Goal: Task Accomplishment & Management: Use online tool/utility

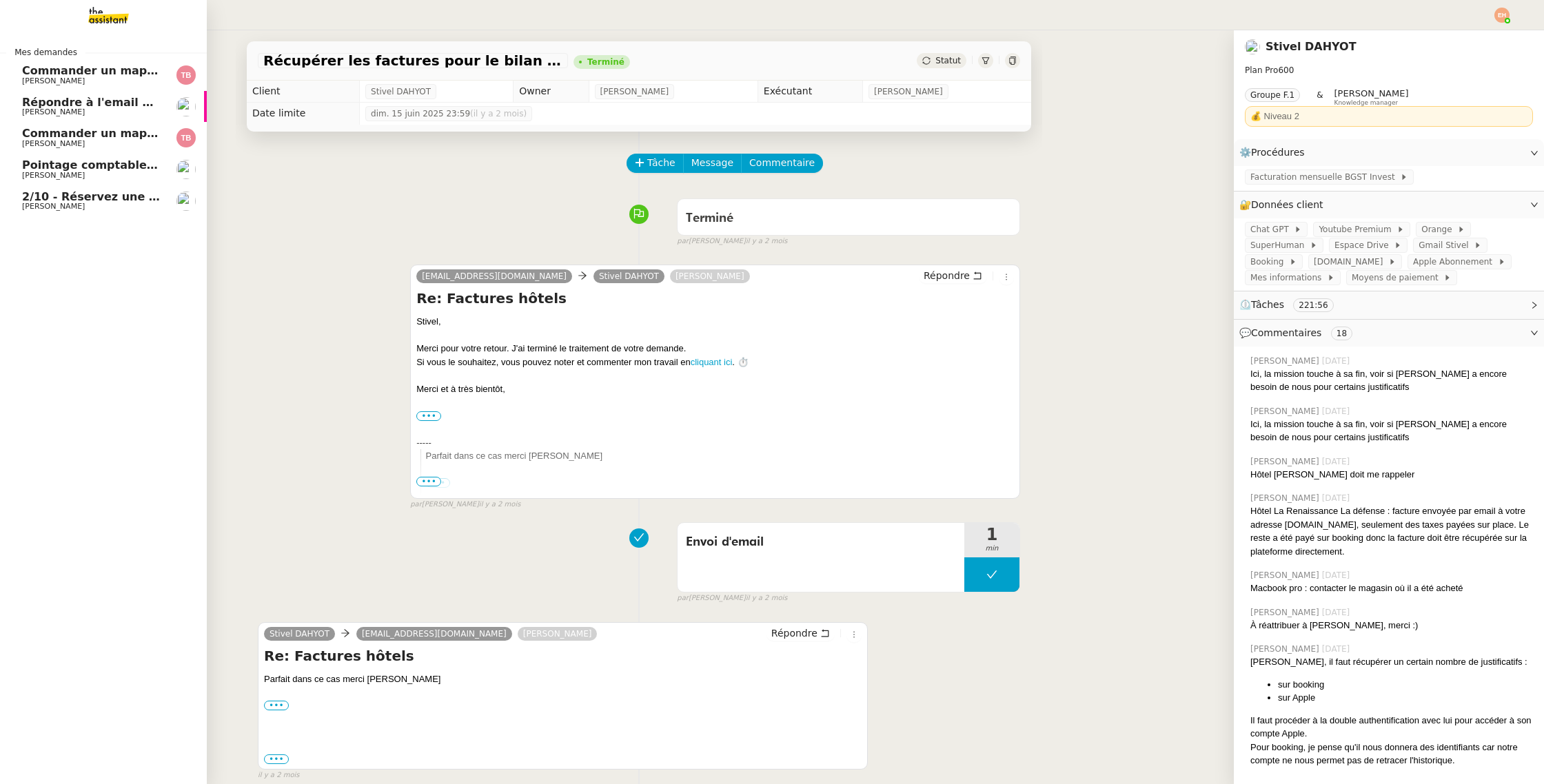
click at [122, 64] on span "Commander un mapping pour ACF" at bounding box center [128, 70] width 213 height 13
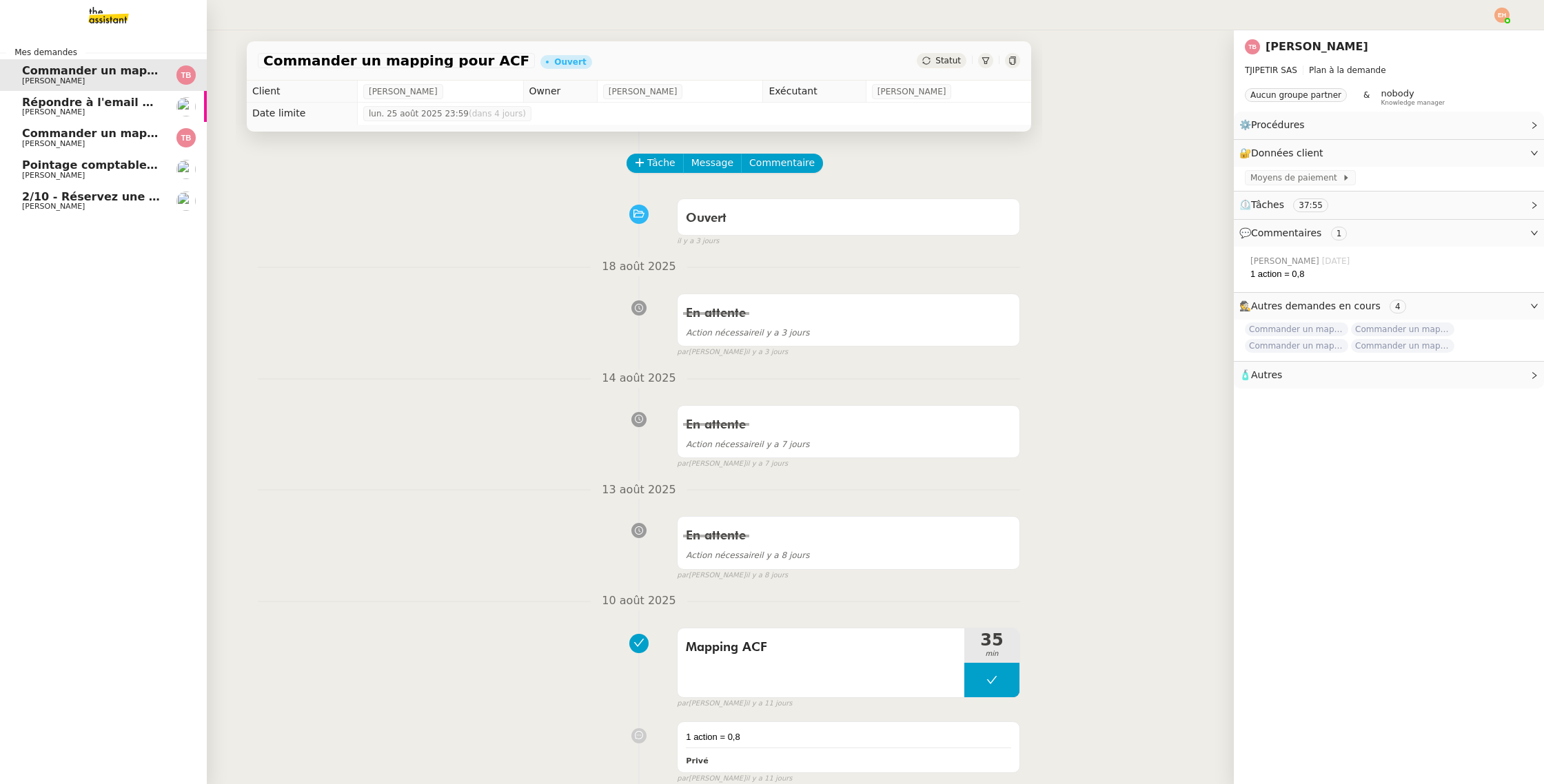
click at [36, 142] on span "[PERSON_NAME]" at bounding box center [53, 143] width 63 height 9
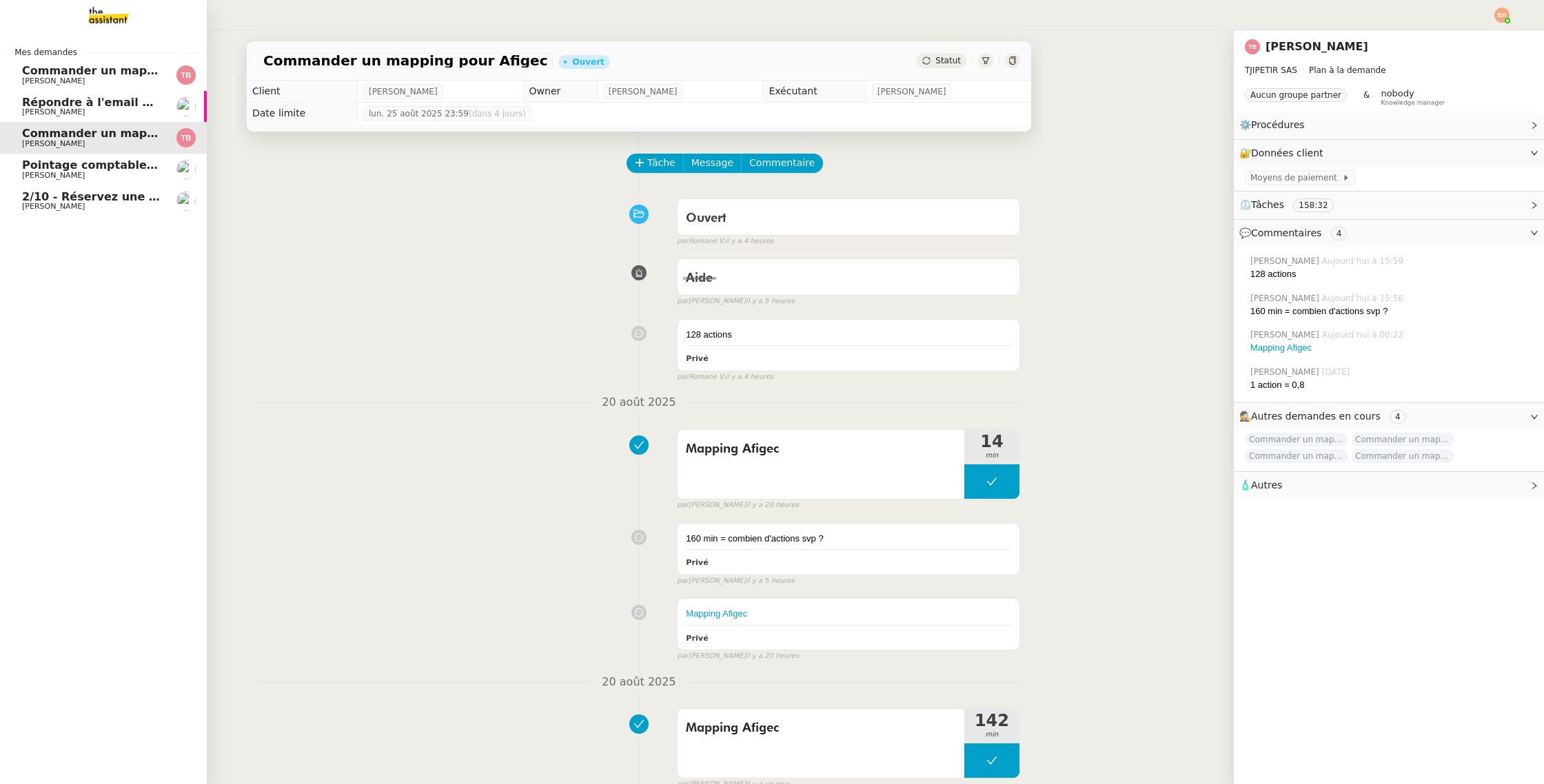
click at [71, 142] on span "[PERSON_NAME]" at bounding box center [53, 143] width 63 height 9
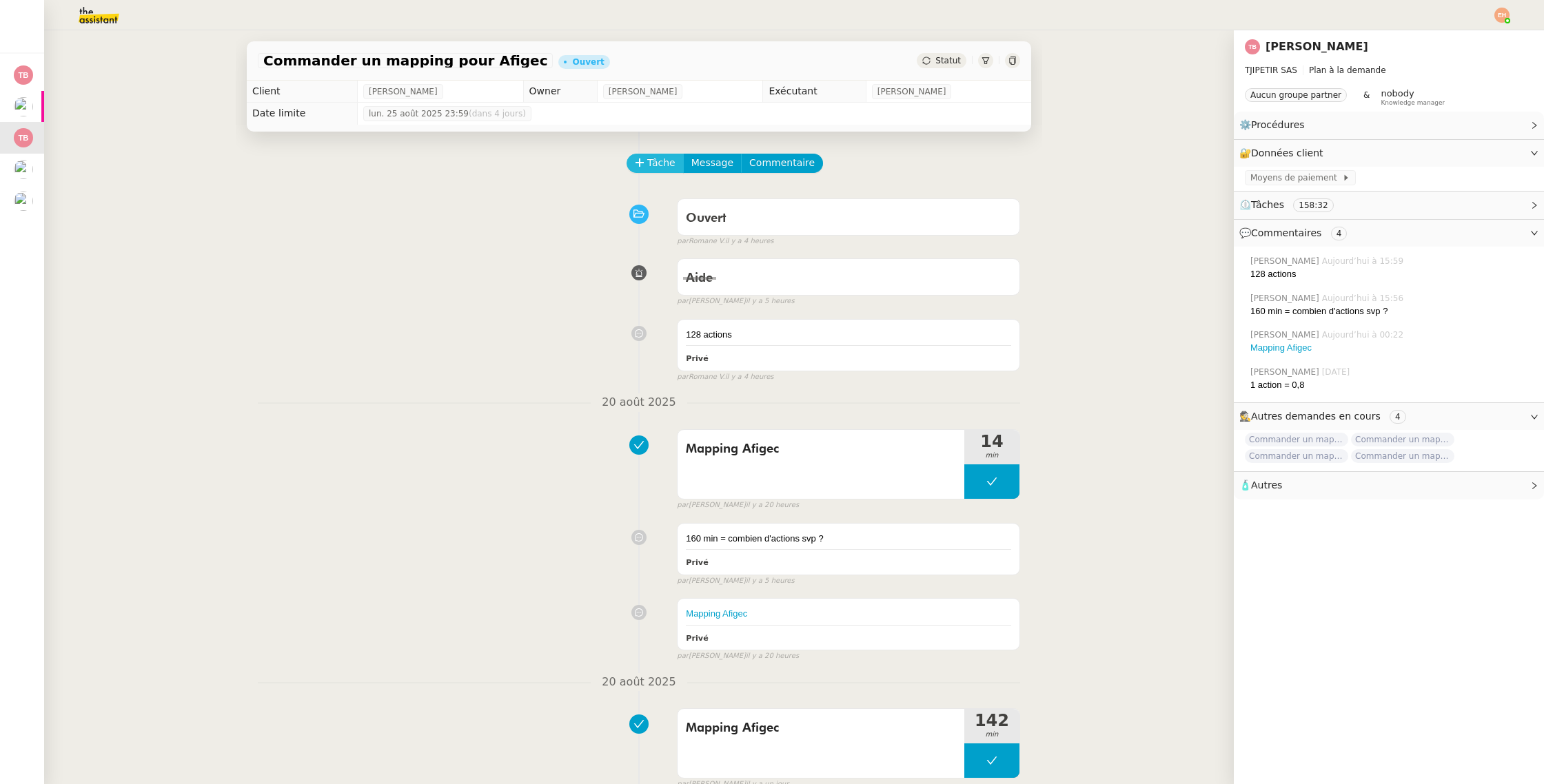
click at [647, 163] on span "Tâche" at bounding box center [662, 163] width 29 height 16
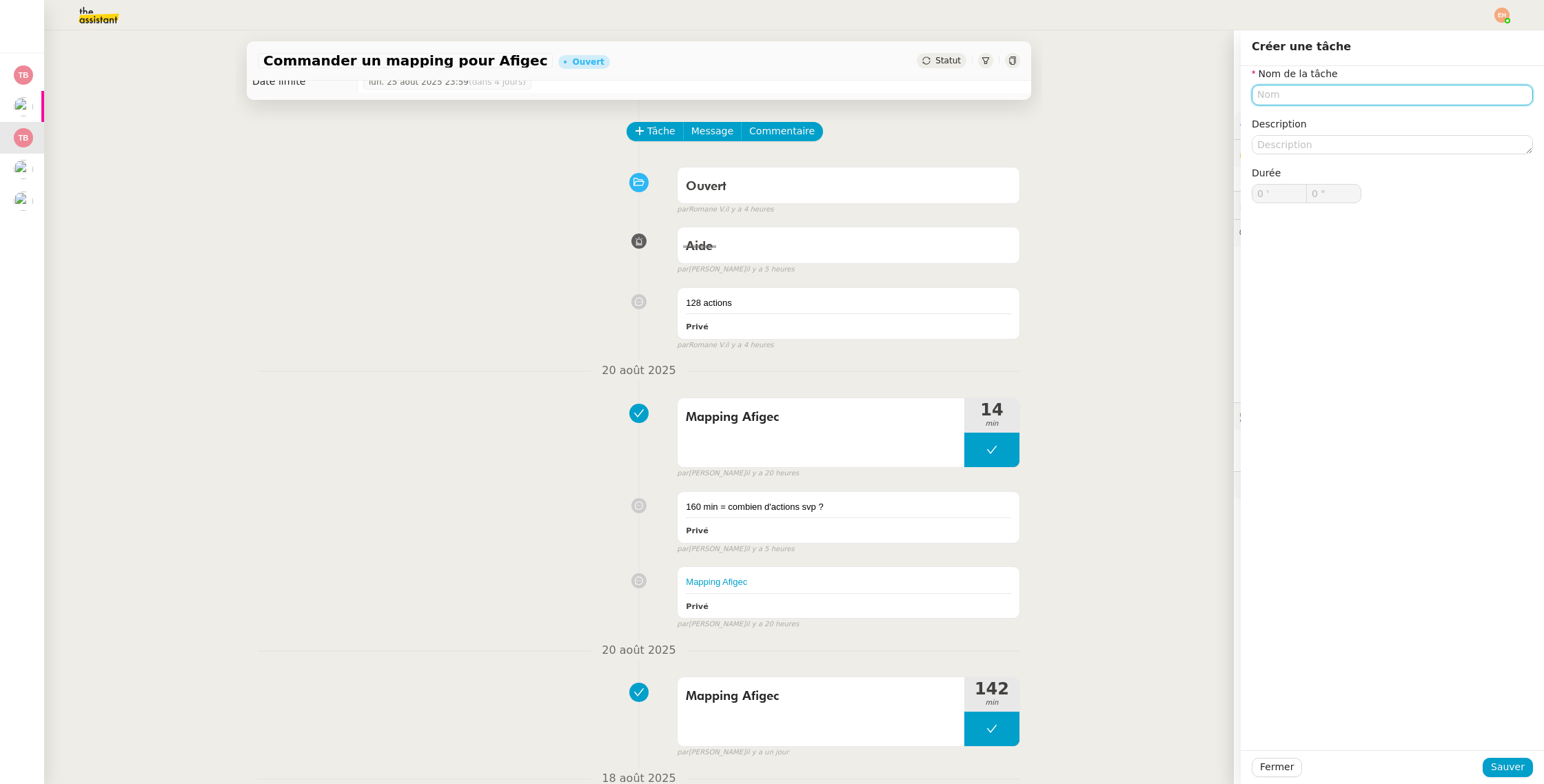
scroll to position [47, 0]
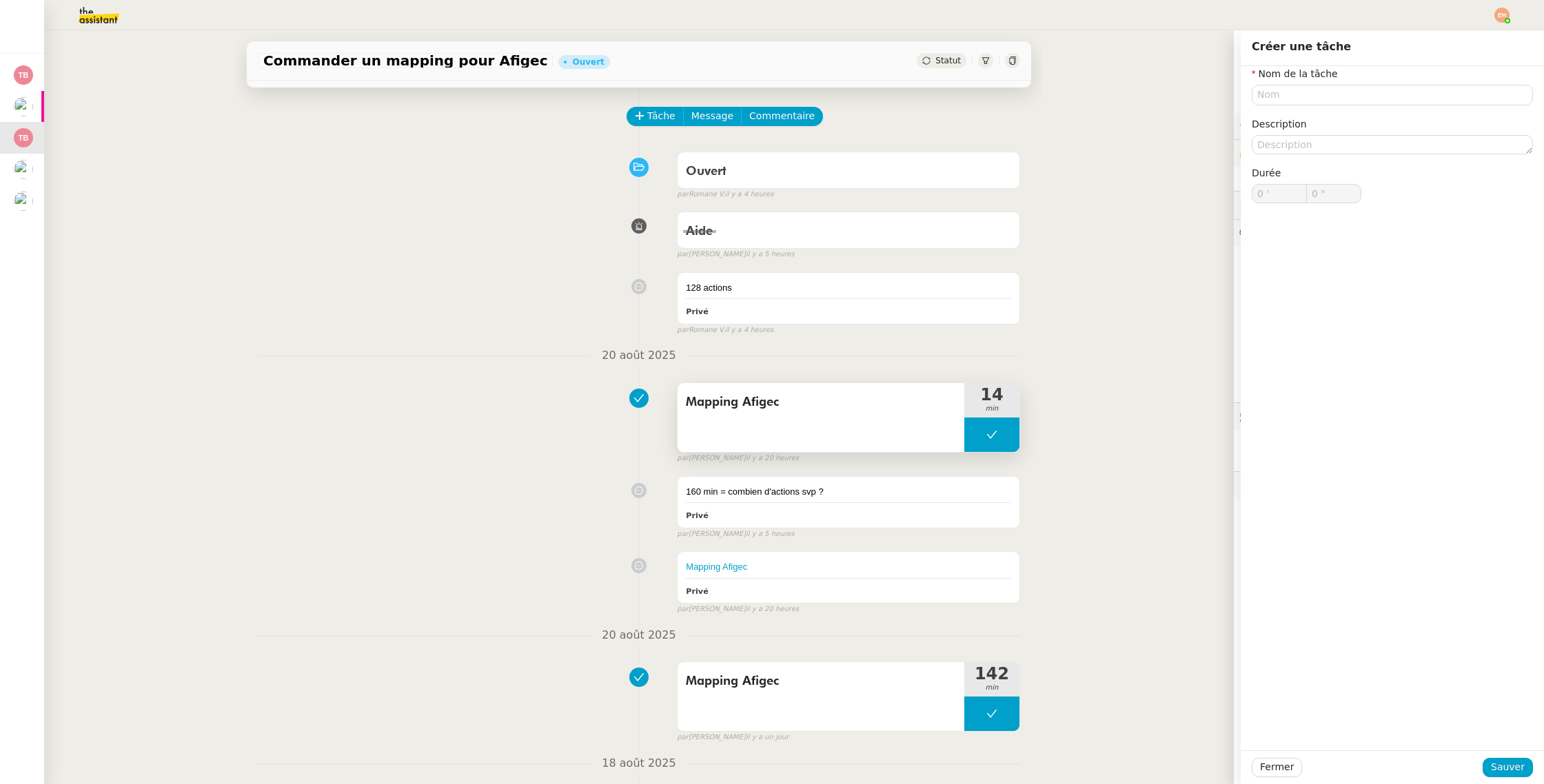
click at [807, 431] on div "Mapping Afigec" at bounding box center [821, 418] width 287 height 69
click at [1298, 89] on input "Mapping Afigec" at bounding box center [1392, 95] width 281 height 20
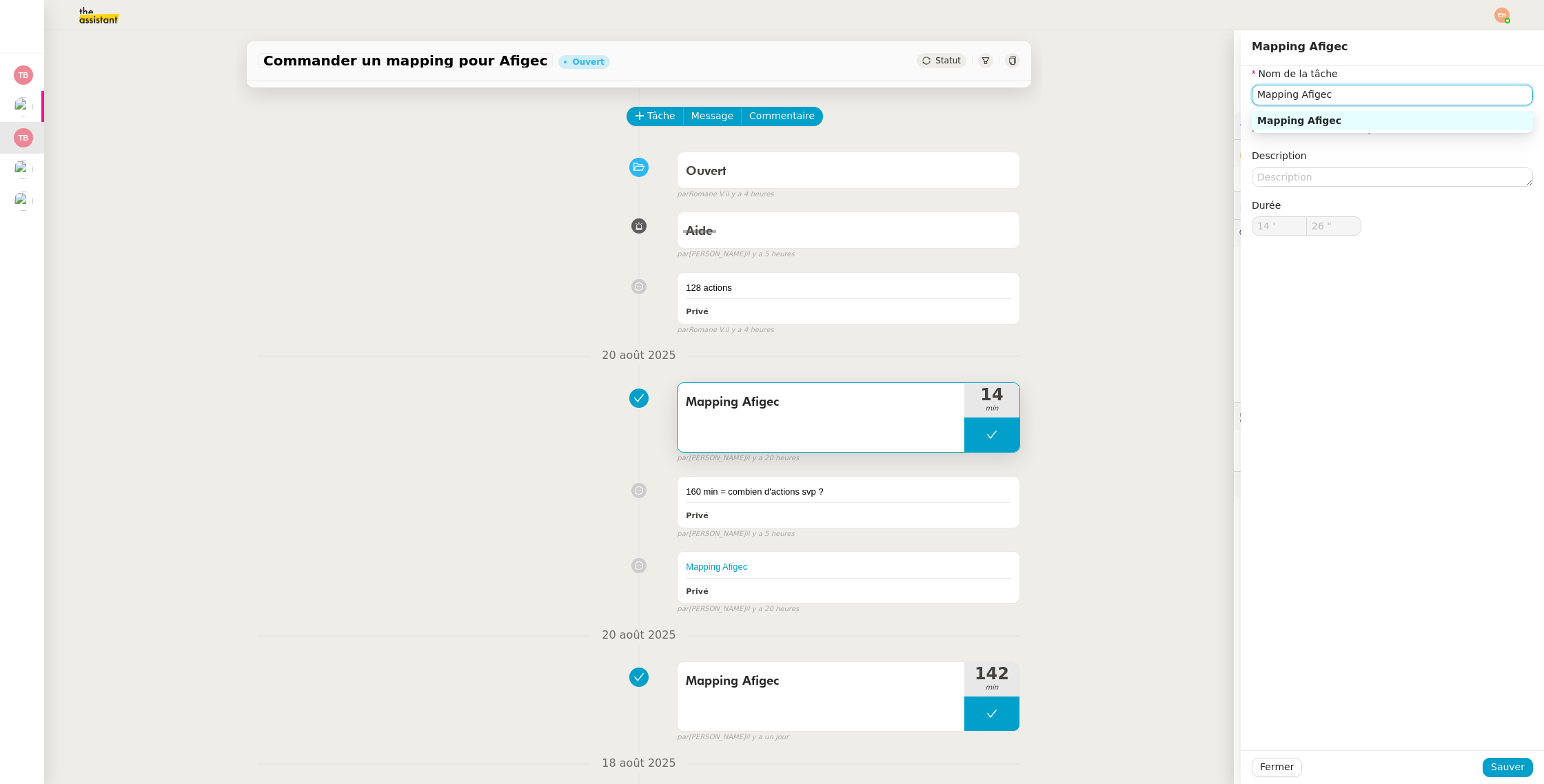
click at [1298, 89] on input "Mapping Afigec" at bounding box center [1392, 95] width 281 height 20
click at [1298, 89] on input "Mapping Afigec" at bounding box center [1392, 95] width 281 height 20
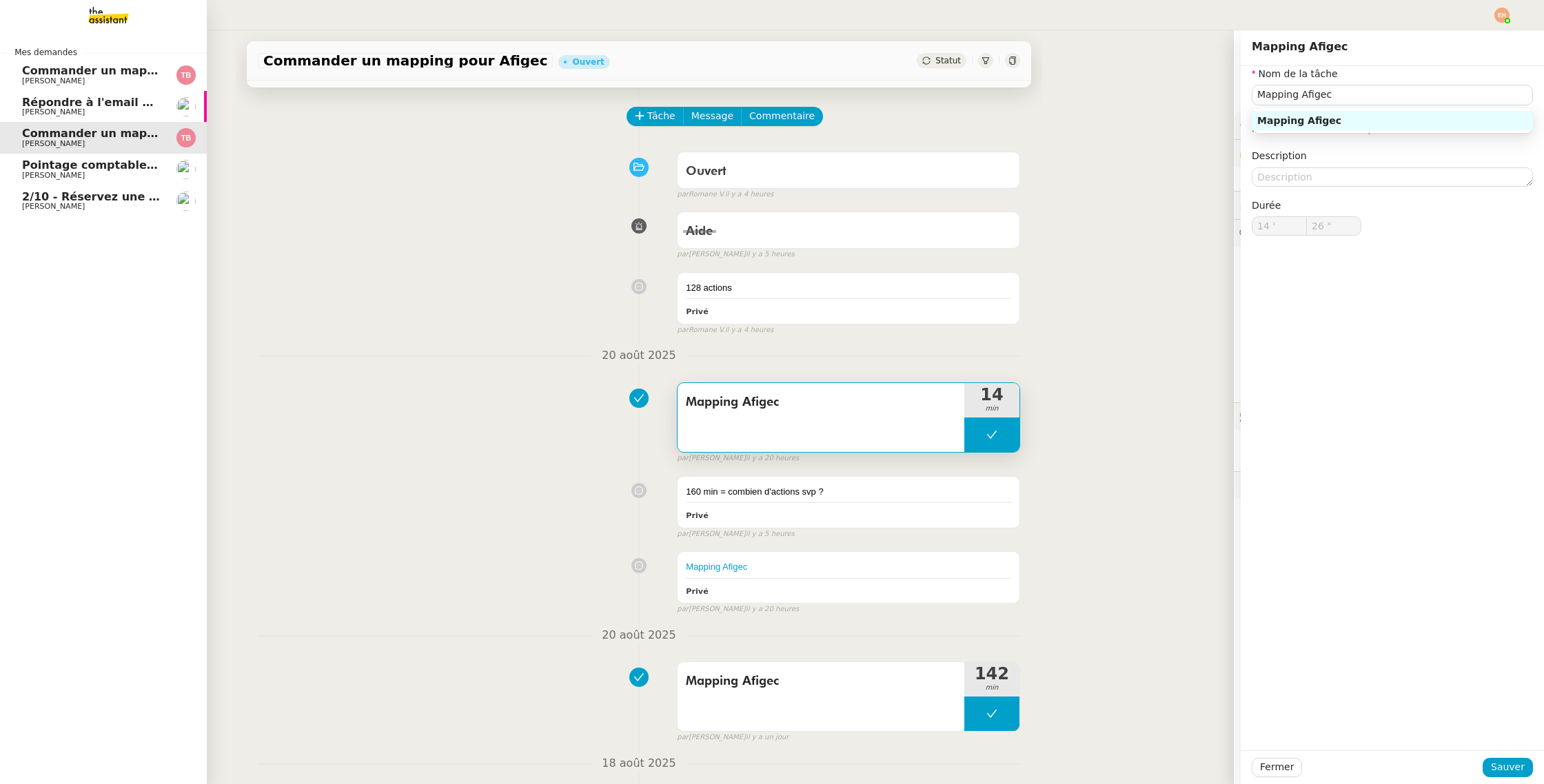
click at [47, 67] on span "Commander un mapping pour ACF" at bounding box center [128, 70] width 213 height 13
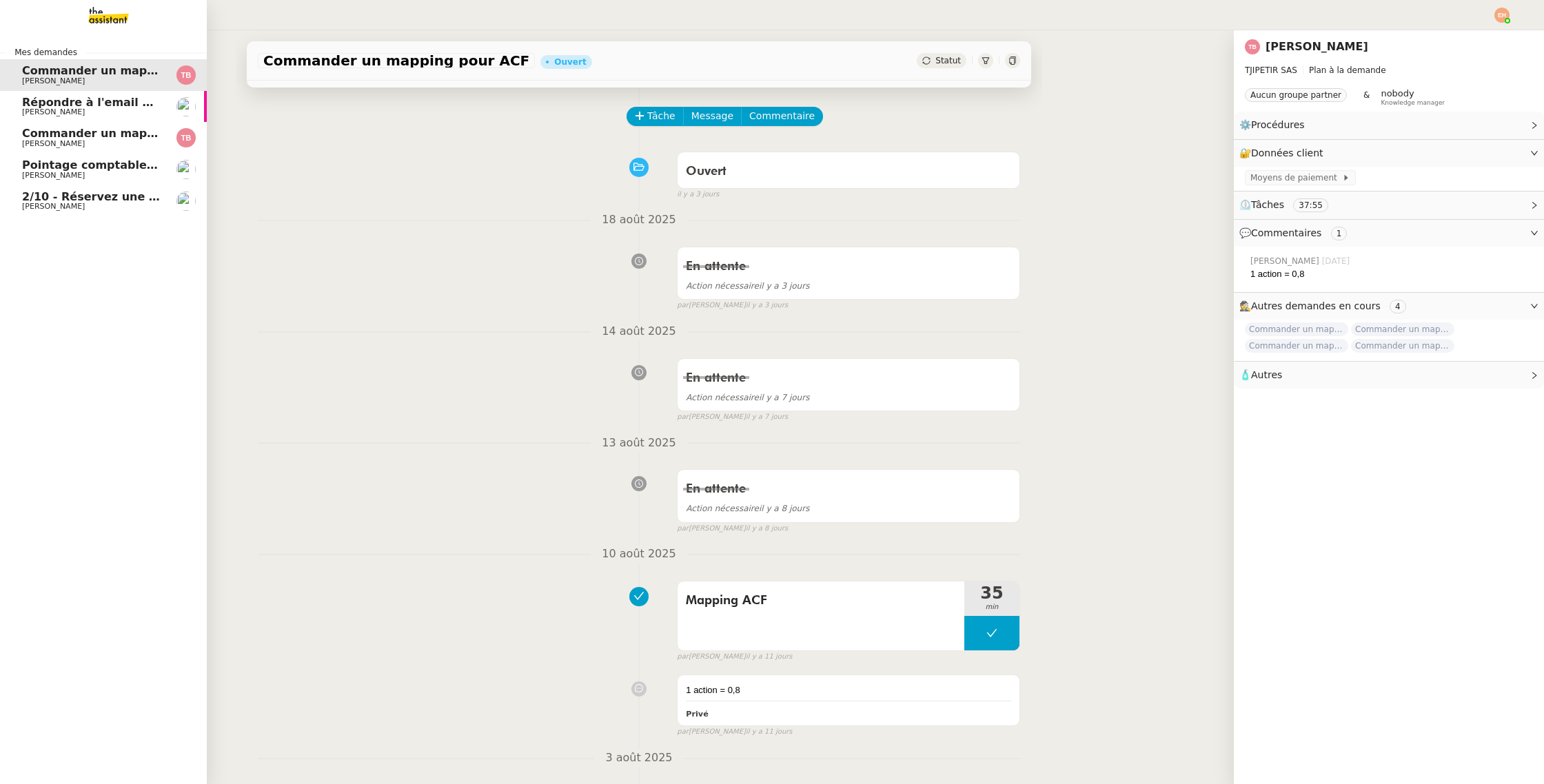
click at [95, 144] on span "[PERSON_NAME]" at bounding box center [91, 143] width 139 height 8
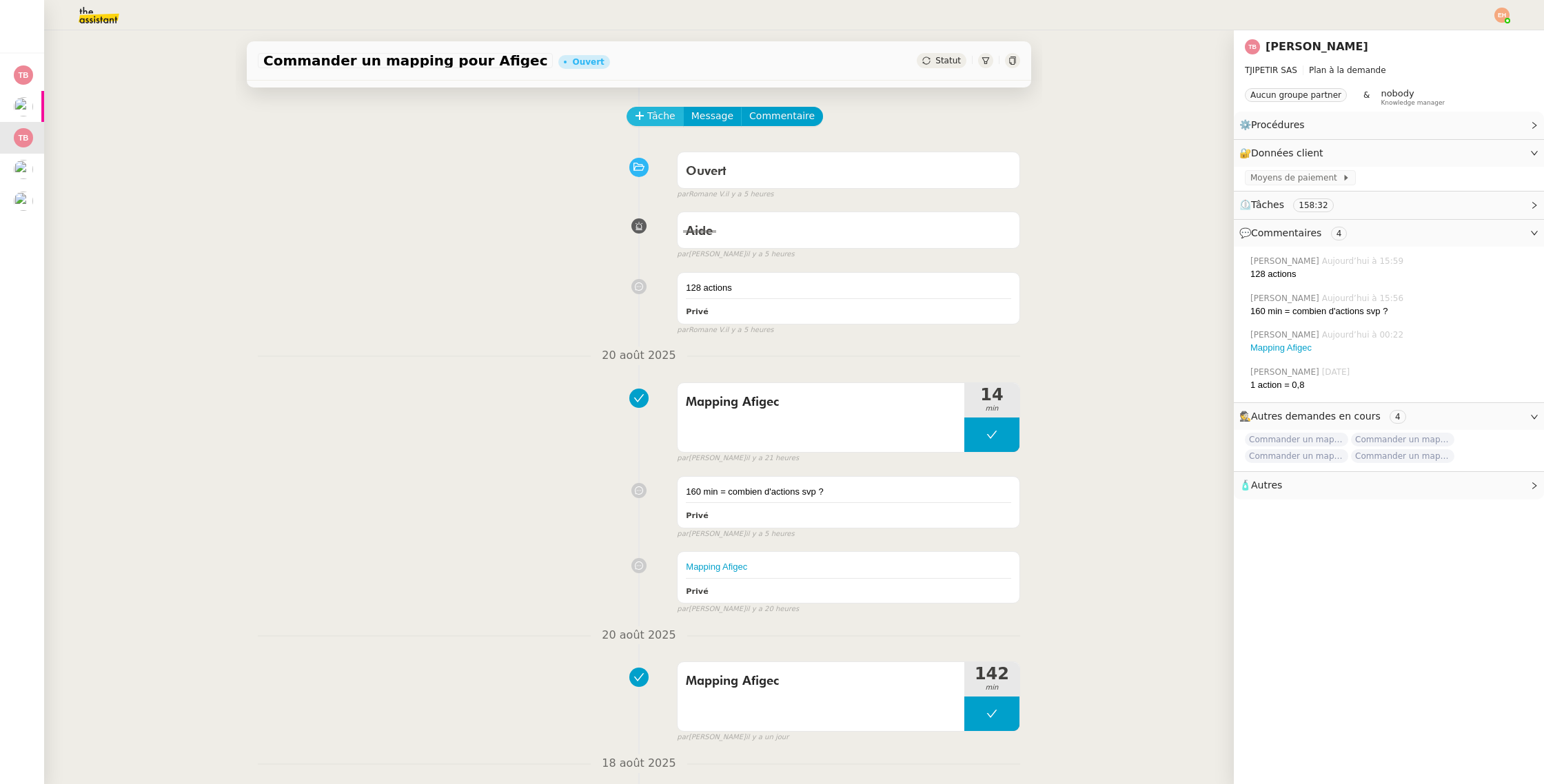
click at [651, 112] on span "Tâche" at bounding box center [662, 116] width 29 height 16
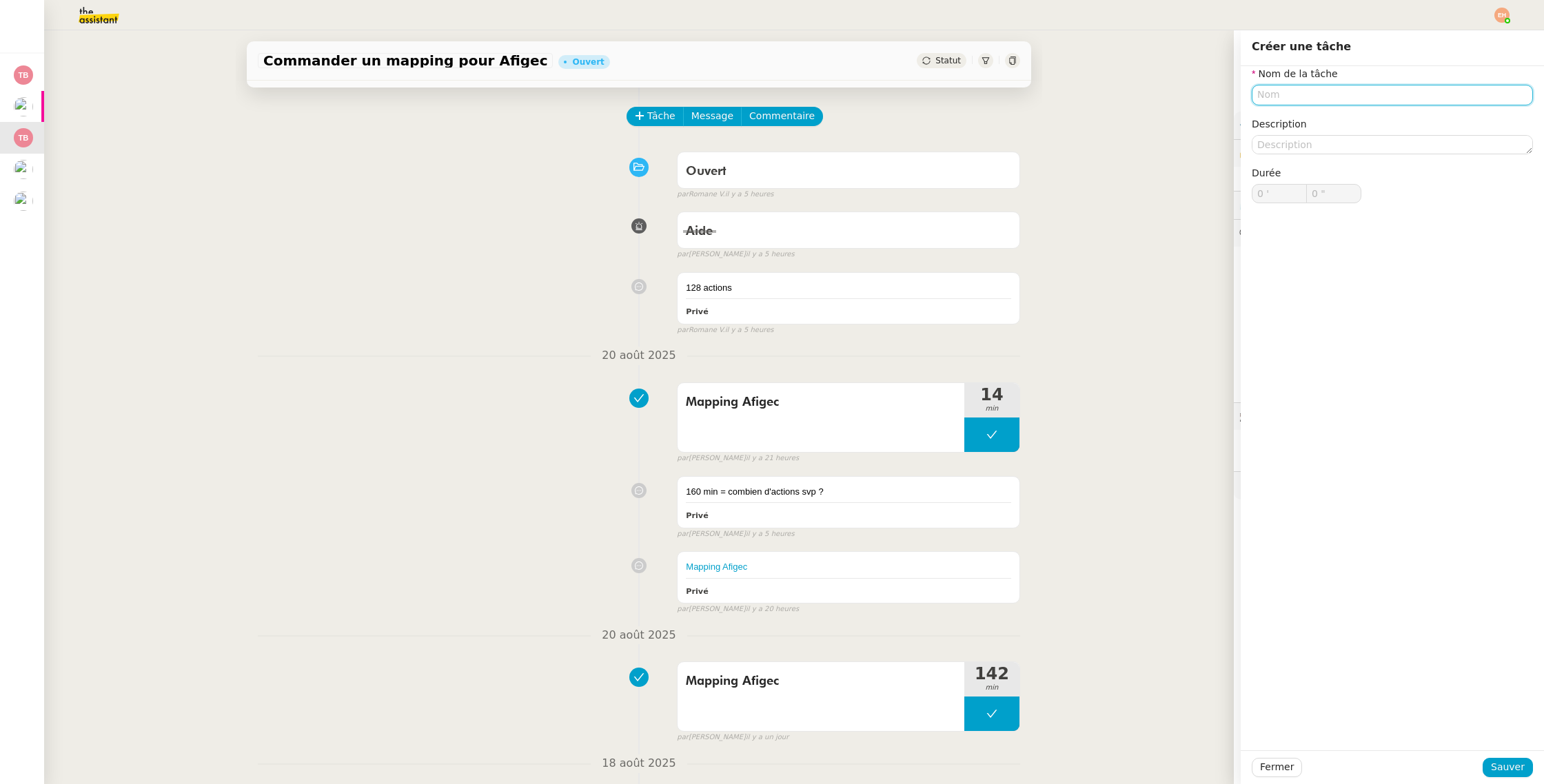
paste input "[EMAIL_ADDRESS][DOMAIN_NAME]"
type input "[EMAIL_ADDRESS][DOMAIN_NAME]"
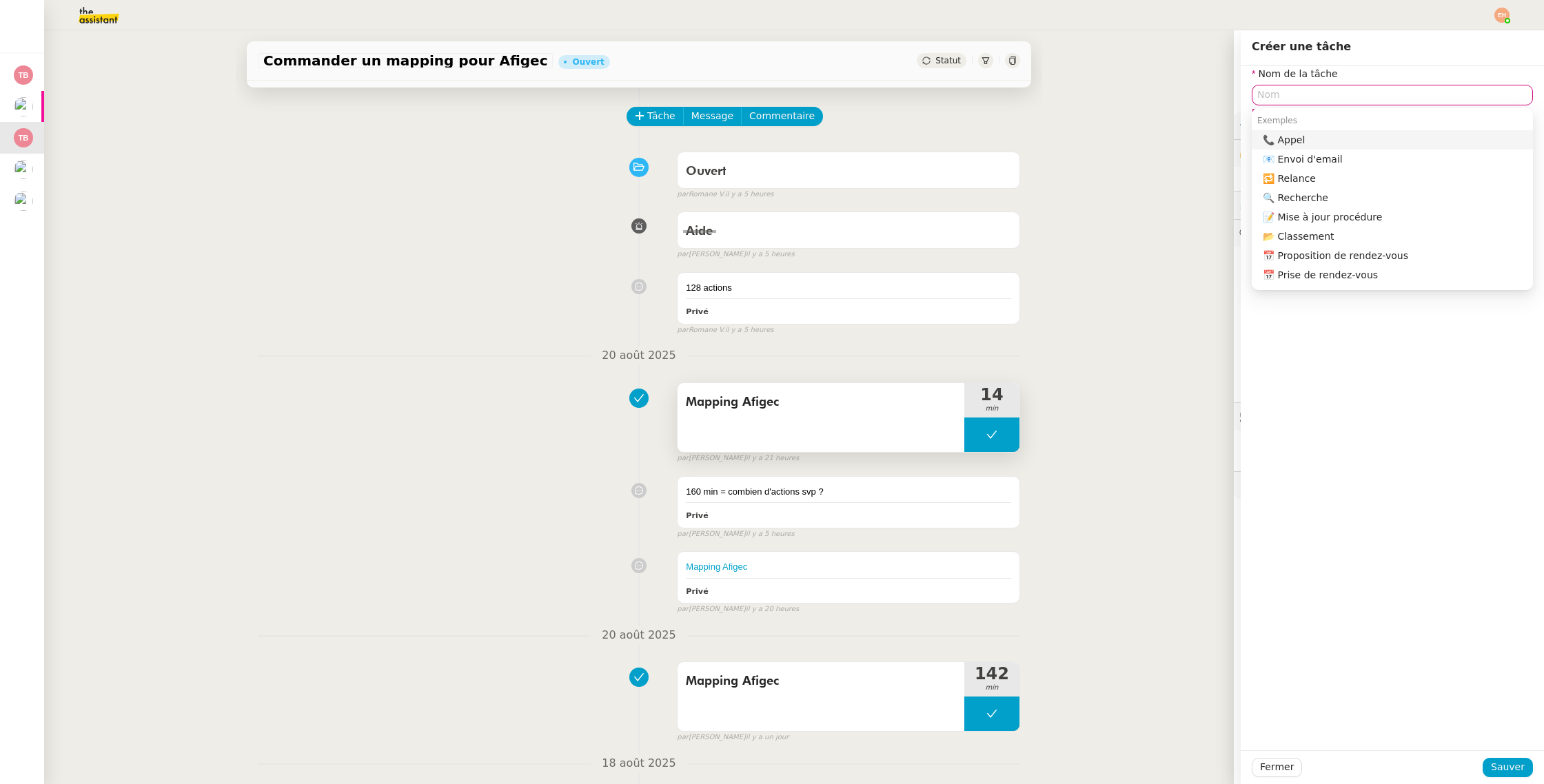
drag, startPoint x: 770, startPoint y: 401, endPoint x: 779, endPoint y: 397, distance: 9.8
click at [770, 401] on span "Mapping Afigec" at bounding box center [821, 403] width 270 height 21
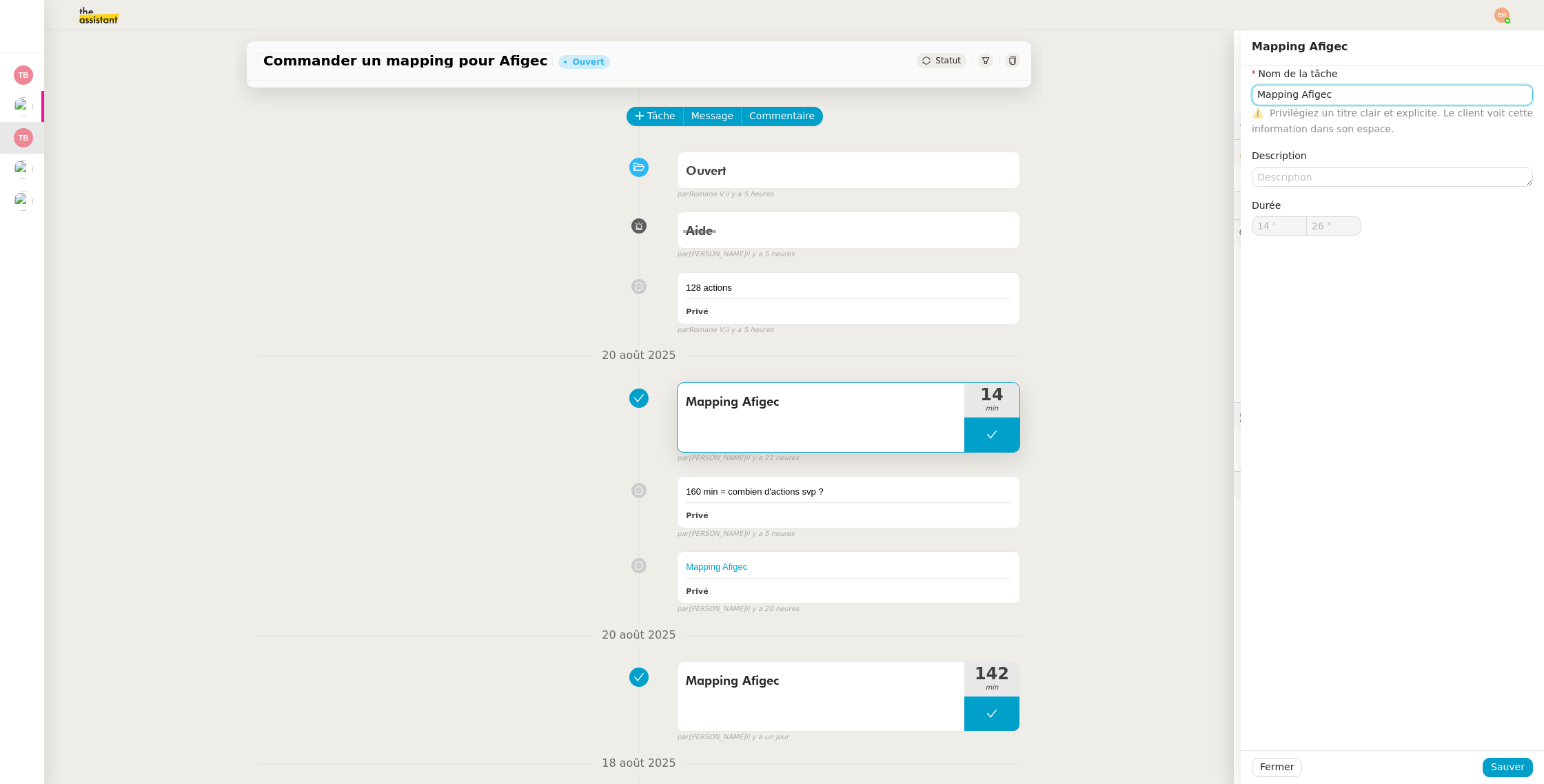
click at [1342, 92] on input "Mapping Afigec" at bounding box center [1392, 95] width 281 height 20
click at [1289, 765] on span "Fermer" at bounding box center [1277, 767] width 34 height 16
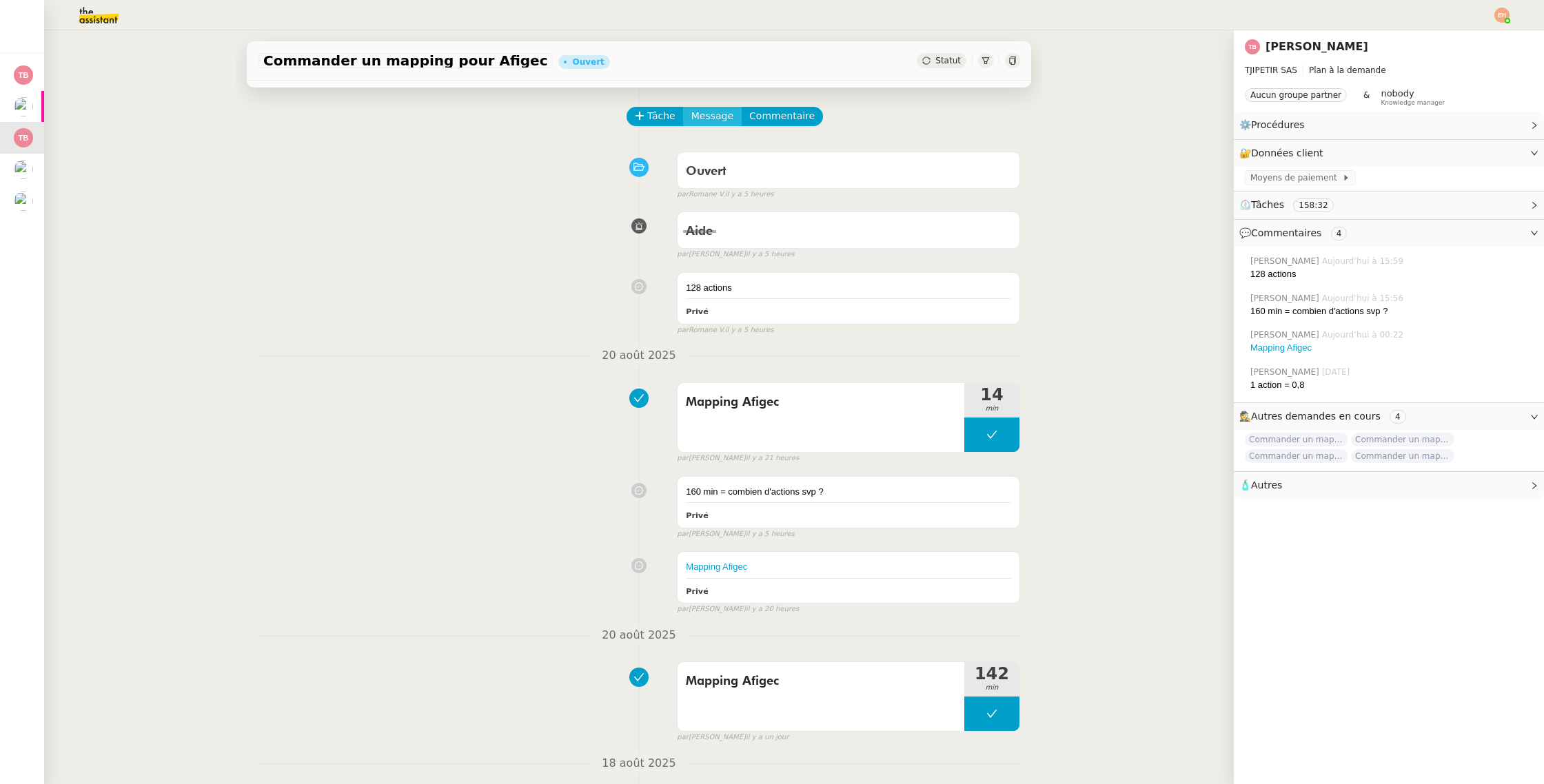
click at [683, 113] on button "Message" at bounding box center [713, 116] width 59 height 20
click at [656, 112] on span "Tâche" at bounding box center [662, 116] width 29 height 16
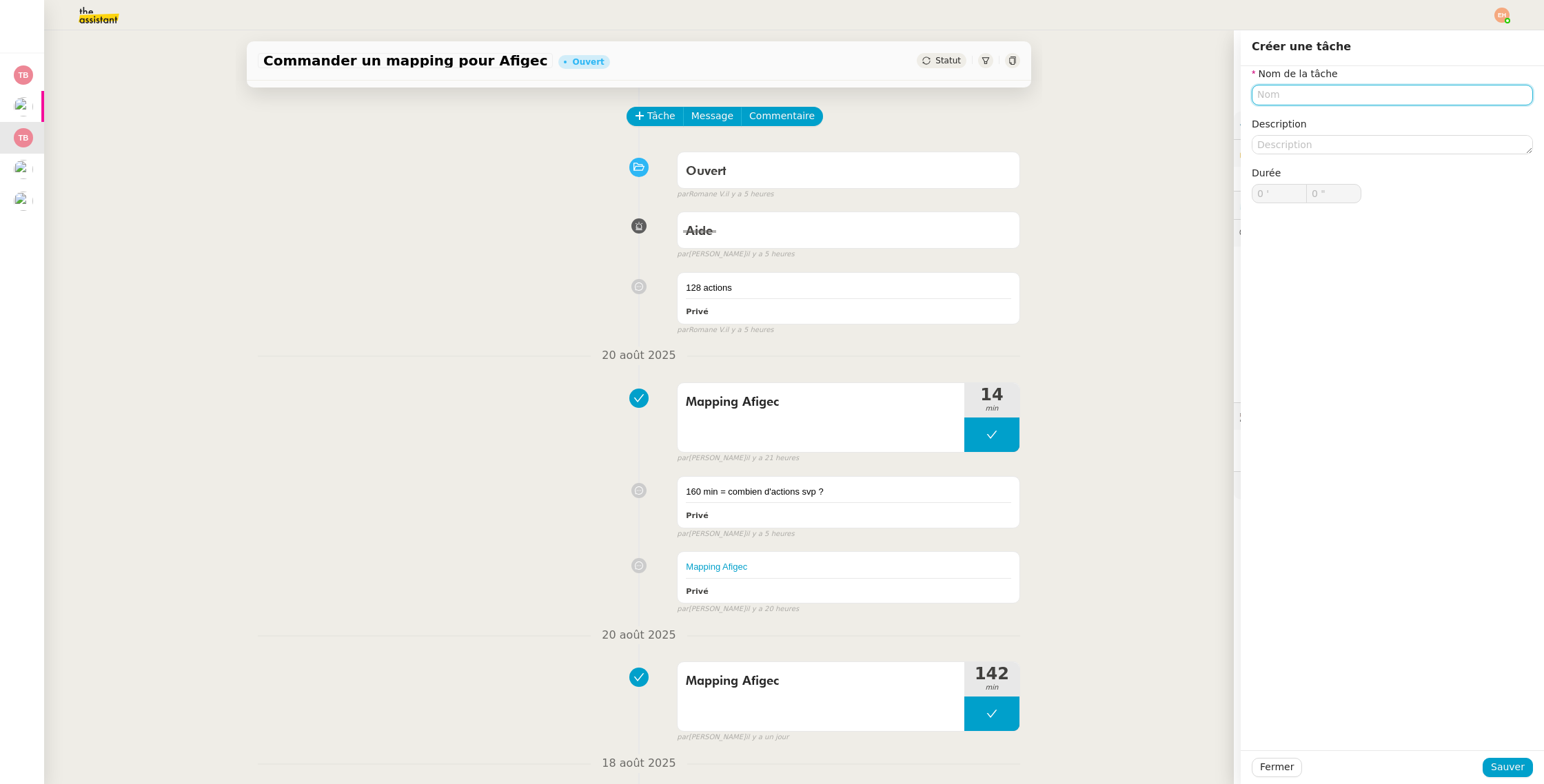
paste input "Mapping Afigec"
type input "Mapping Afigec"
drag, startPoint x: 1494, startPoint y: 755, endPoint x: 1498, endPoint y: 769, distance: 14.6
click at [1494, 755] on div "Fermer Sauver" at bounding box center [1392, 767] width 303 height 34
click at [1498, 770] on span "Sauver" at bounding box center [1507, 767] width 34 height 16
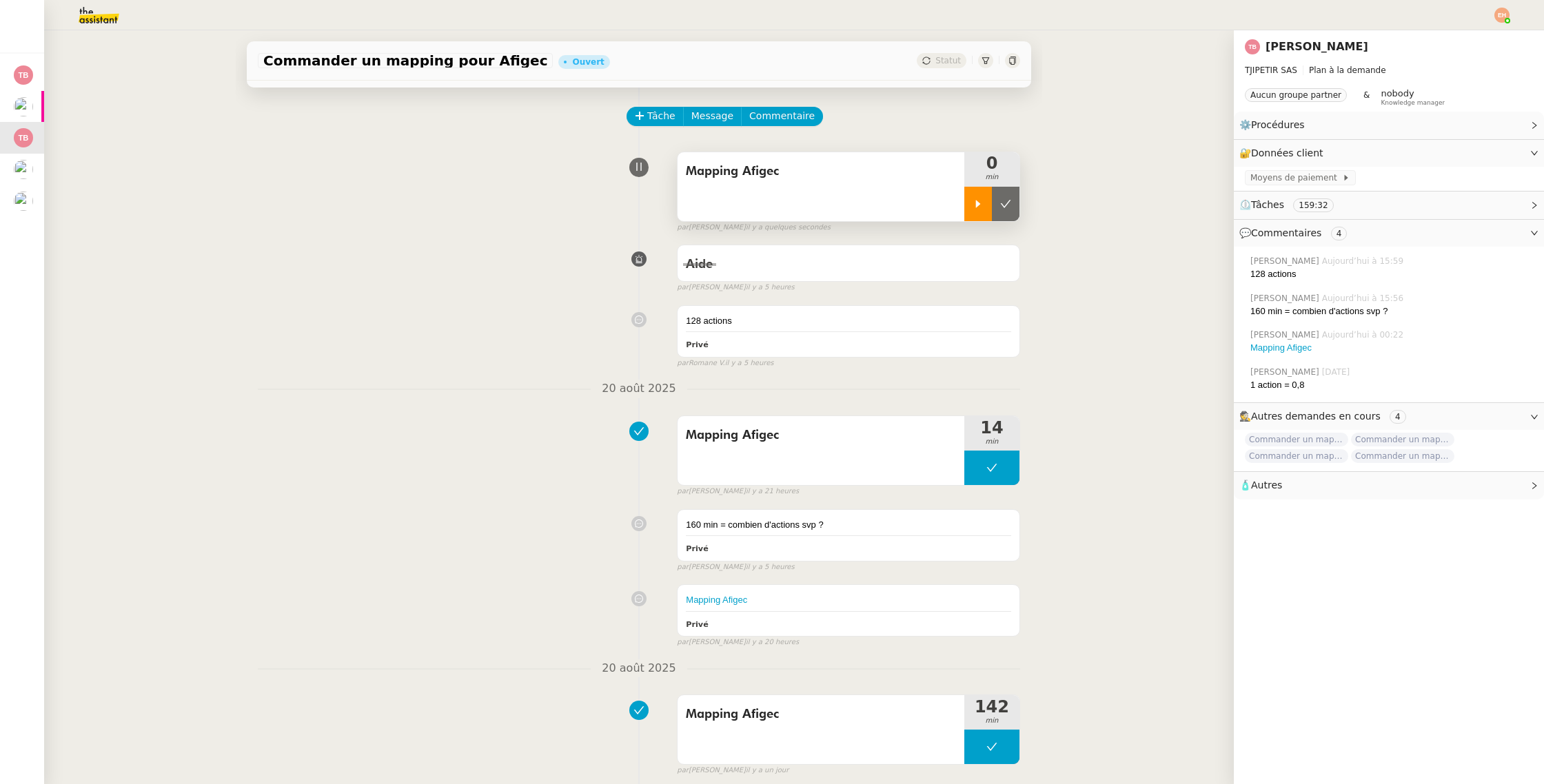
click at [970, 200] on div at bounding box center [978, 204] width 28 height 35
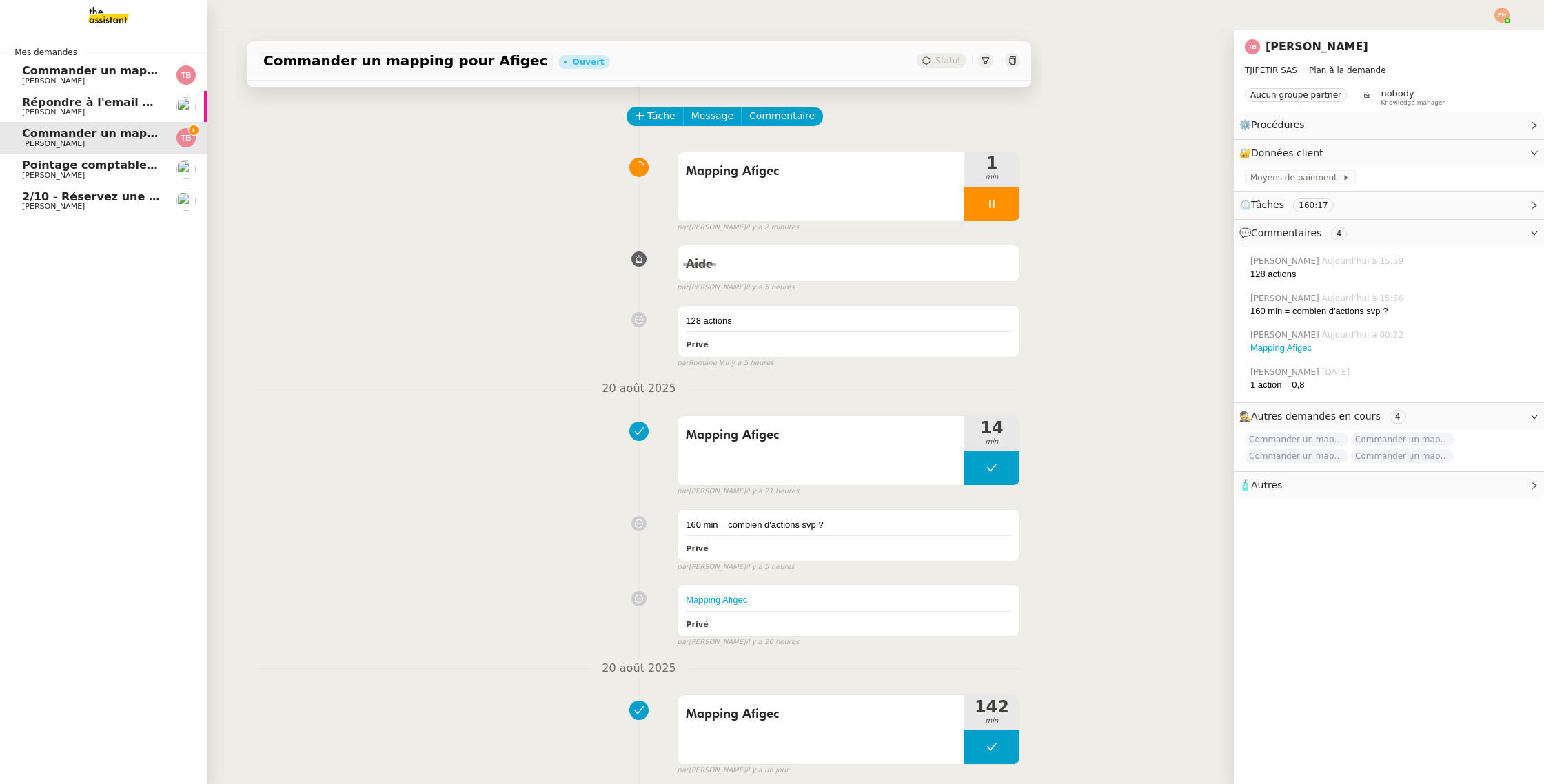
click at [35, 137] on span "Commander un mapping pour Afigec" at bounding box center [135, 133] width 228 height 13
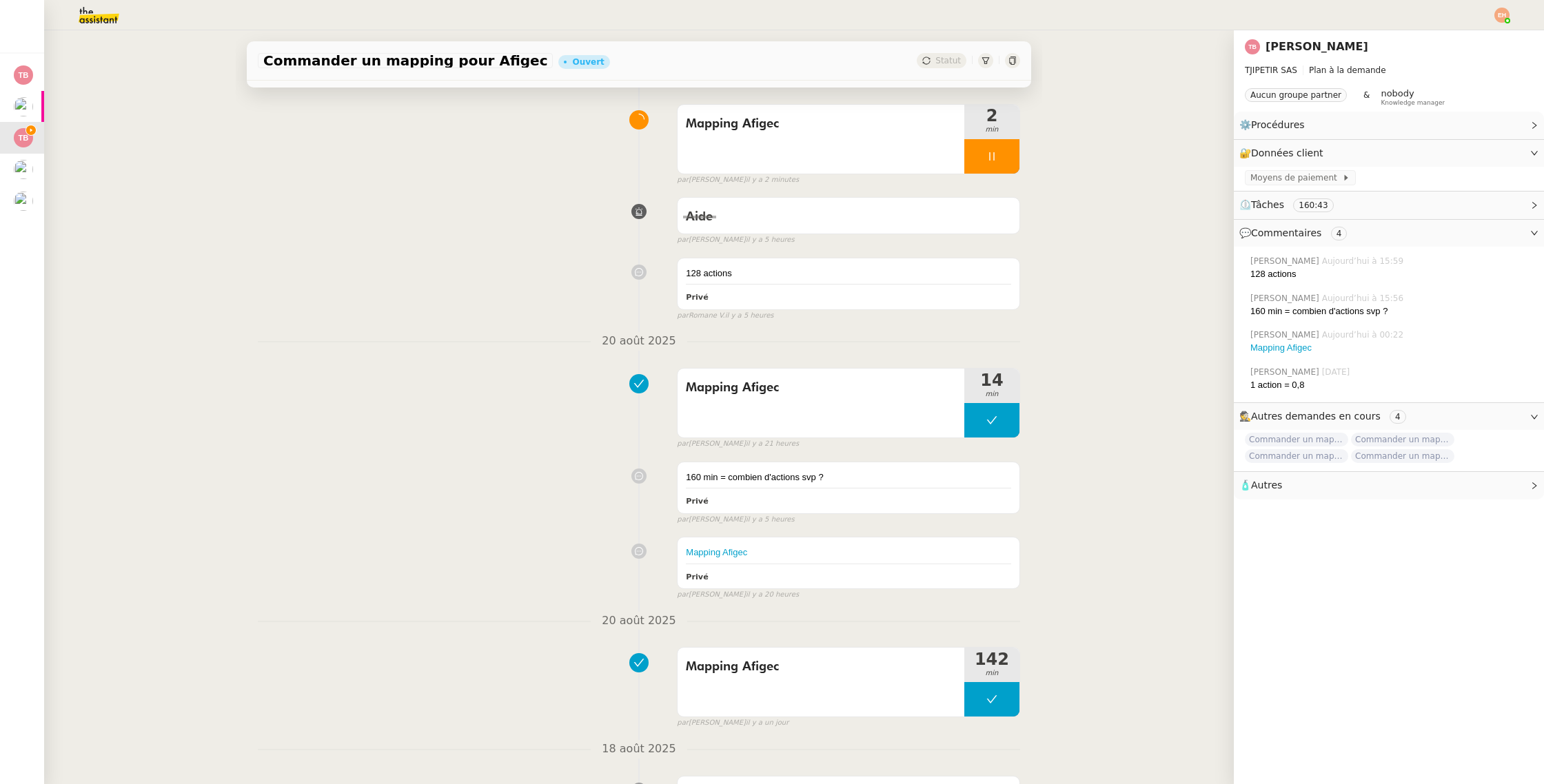
scroll to position [95, 0]
